Goal: Transaction & Acquisition: Book appointment/travel/reservation

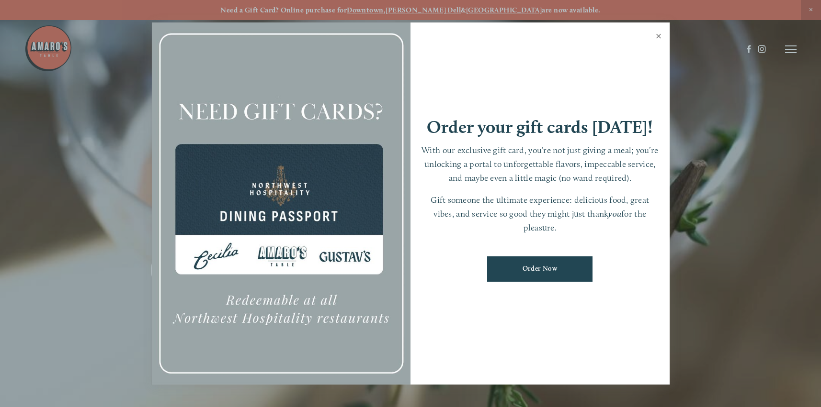
click at [659, 35] on link "Close" at bounding box center [658, 37] width 19 height 27
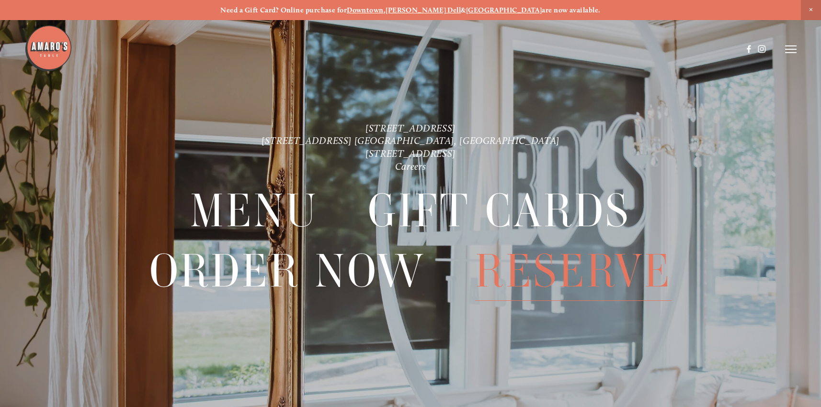
click at [564, 271] on span "Reserve" at bounding box center [573, 271] width 197 height 59
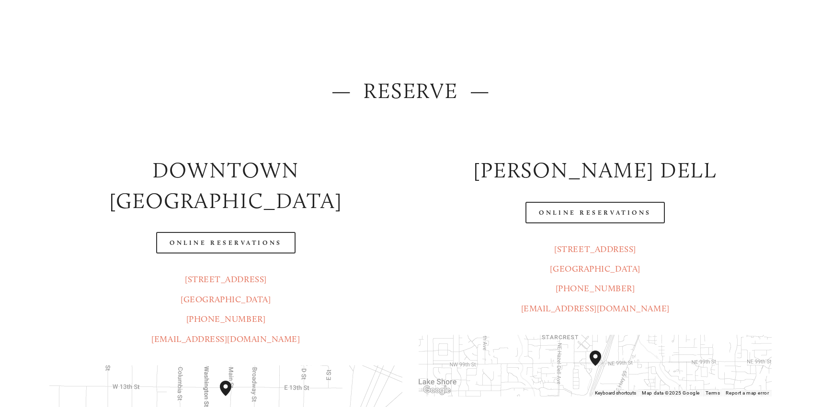
scroll to position [83, 0]
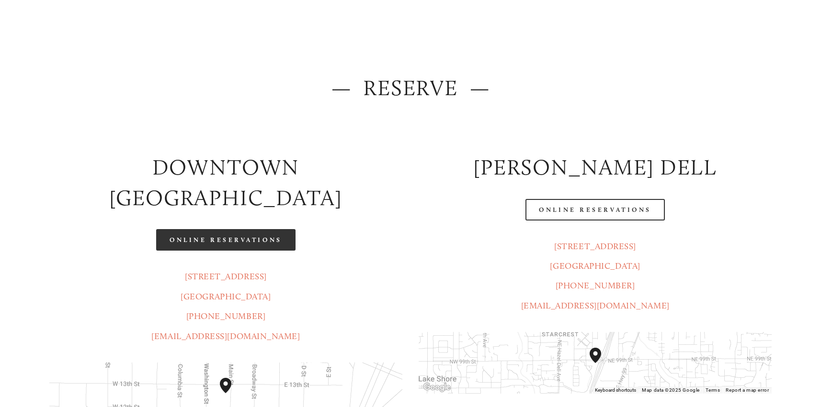
click at [228, 229] on link "Online Reservations" at bounding box center [225, 240] width 139 height 22
